Goal: Ask a question: Seek information or help from site administrators or community

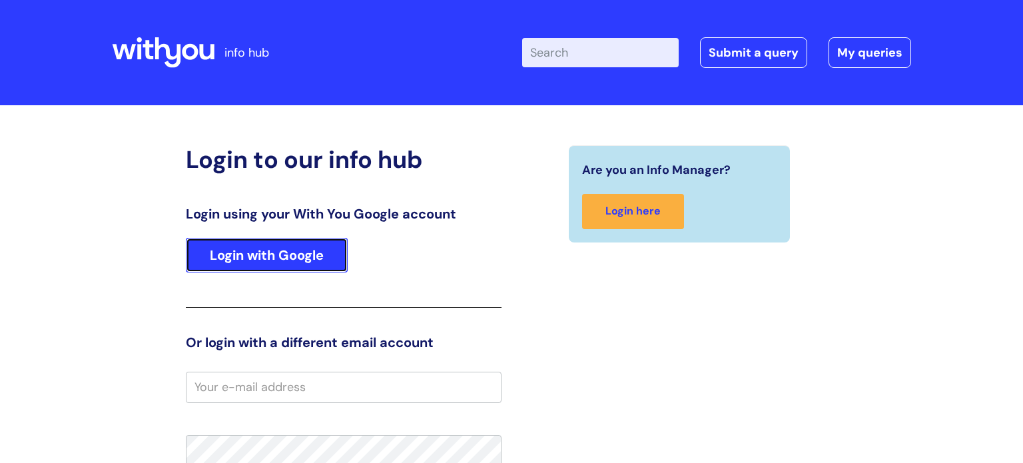
click at [293, 260] on link "Login with Google" at bounding box center [267, 255] width 162 height 35
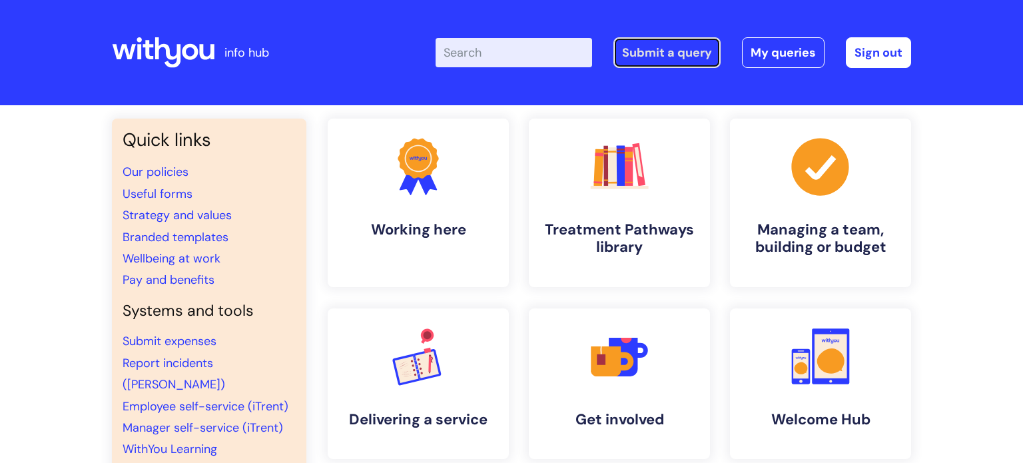
click at [674, 57] on link "Submit a query" at bounding box center [666, 52] width 107 height 31
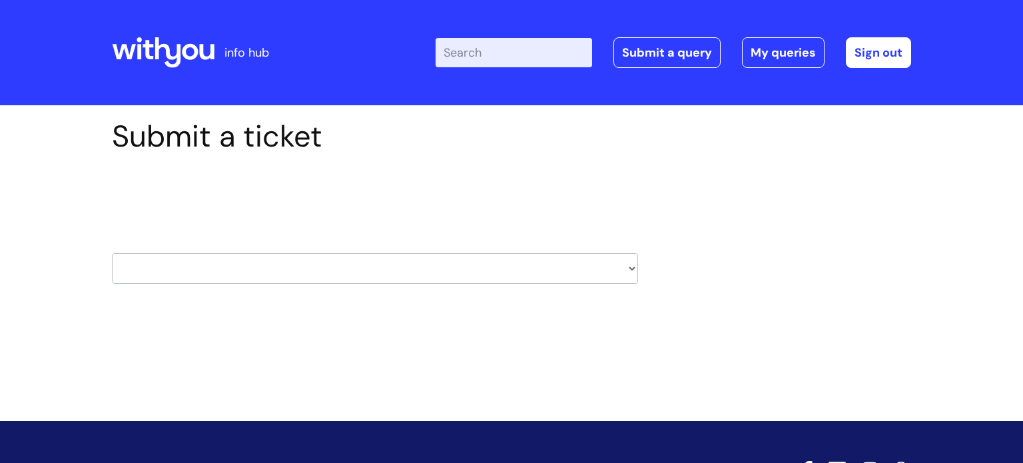
click at [399, 268] on select "HR / People IT and Support Clinical Drug Alerts Finance Accounts Data Support T…" at bounding box center [375, 268] width 526 height 31
click at [937, 244] on div "Submit a ticket Select issue type HR / People IT and Support Clinical Drug Aler…" at bounding box center [511, 243] width 1023 height 276
